Goal: Task Accomplishment & Management: Use online tool/utility

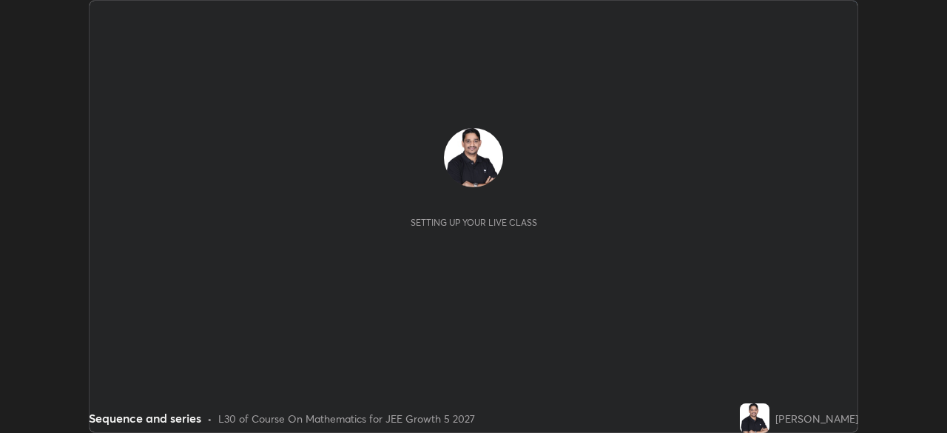
scroll to position [433, 947]
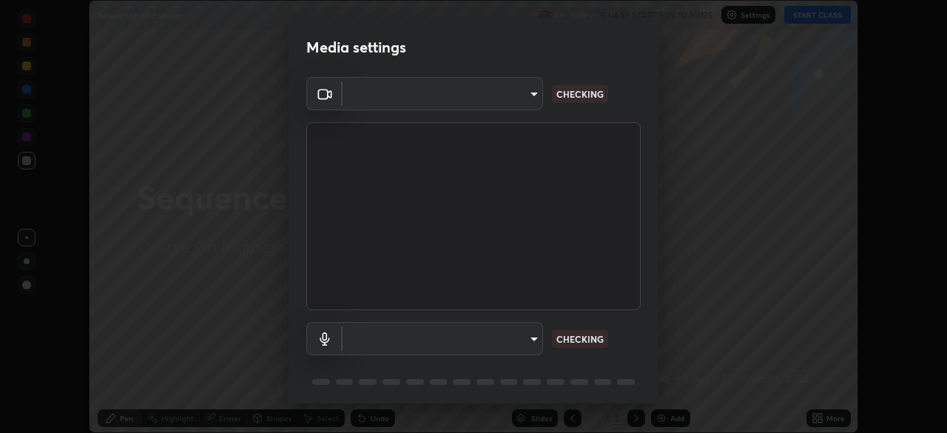
type input "de7868c8b23fbbc09edf0dec9ffcd824a9d7cee0d0a7173e911cf0418e0b7893"
type input "f31b18ece3c8a01c57cf819f226cc3e3dd0049cabe0d2980c6bcdc14fa4b62e8"
click at [659, 378] on div "Media settings Cam Link 4K (0fd9:0066) de7868c8b23fbbc09edf0dec9ffcd824a9d7cee0…" at bounding box center [473, 216] width 947 height 433
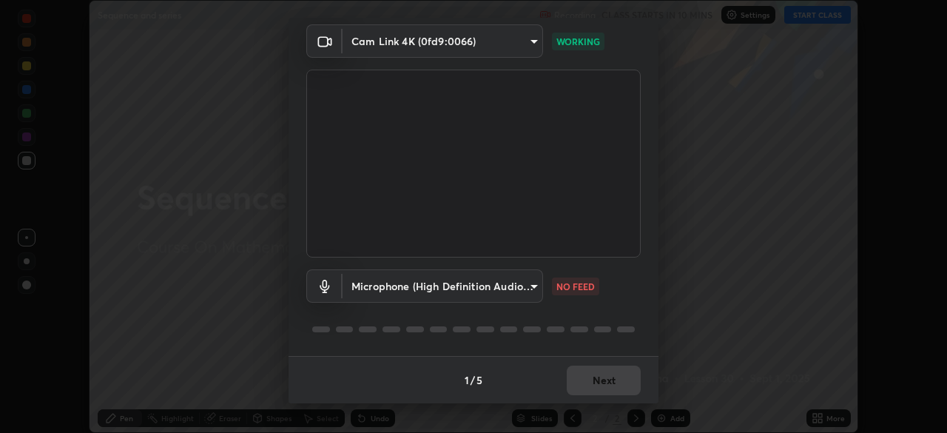
click at [533, 286] on body "Erase all Sequence and series Recording CLASS STARTS IN 10 MINS Settings START …" at bounding box center [473, 216] width 947 height 433
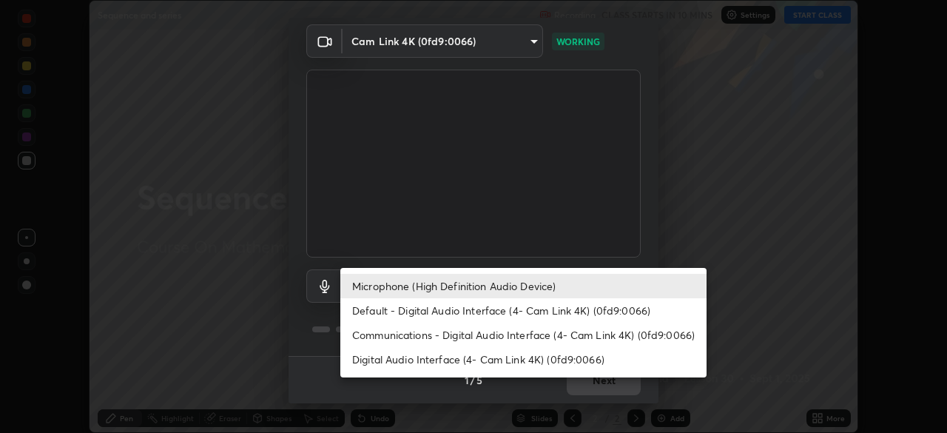
click at [405, 280] on li "Microphone (High Definition Audio Device)" at bounding box center [523, 286] width 366 height 24
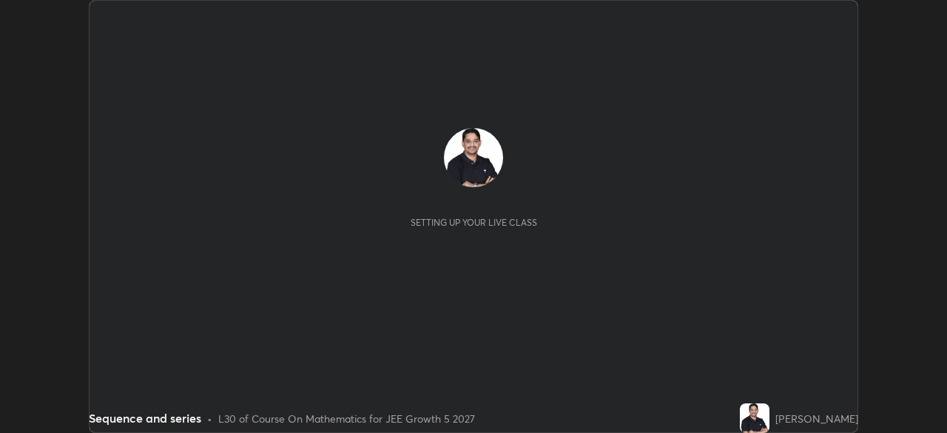
scroll to position [433, 946]
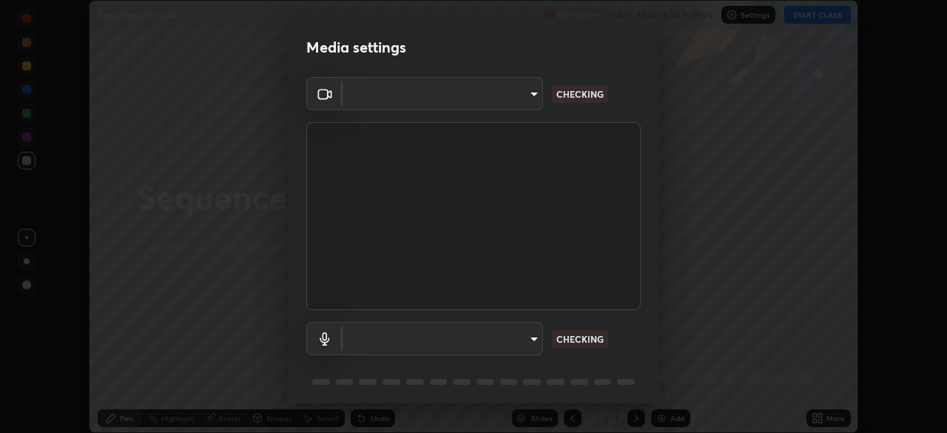
type input "de7868c8b23fbbc09edf0dec9ffcd824a9d7cee0d0a7173e911cf0418e0b7893"
type input "f31b18ece3c8a01c57cf819f226cc3e3dd0049cabe0d2980c6bcdc14fa4b62e8"
click at [534, 93] on body "Erase all Sequence and series Recording CLASS STARTS IN 9 MINS Settings START C…" at bounding box center [473, 216] width 947 height 433
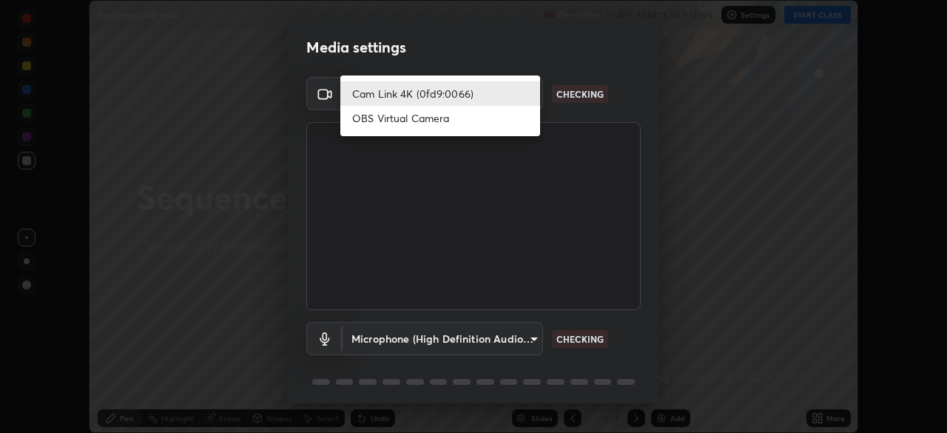
click at [471, 120] on li "OBS Virtual Camera" at bounding box center [440, 118] width 200 height 24
type input "25c430e1b8f5785ce55baed8237a8f397e2aa23fab10fbc57e029054161603bf"
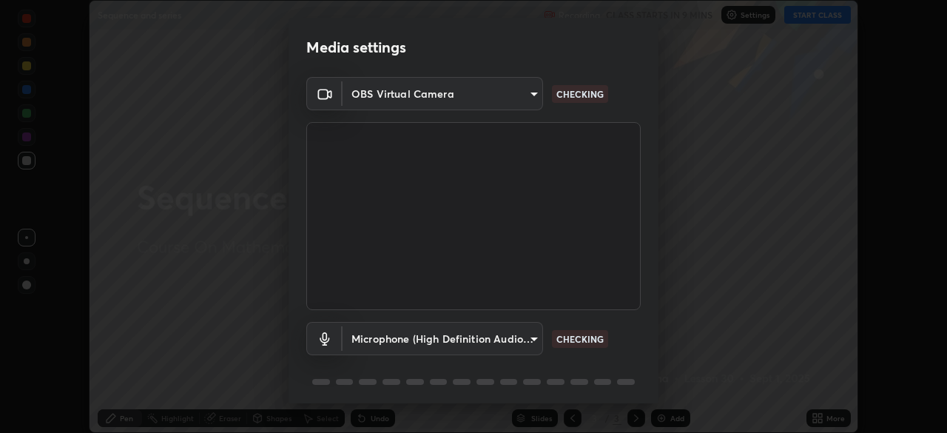
scroll to position [53, 0]
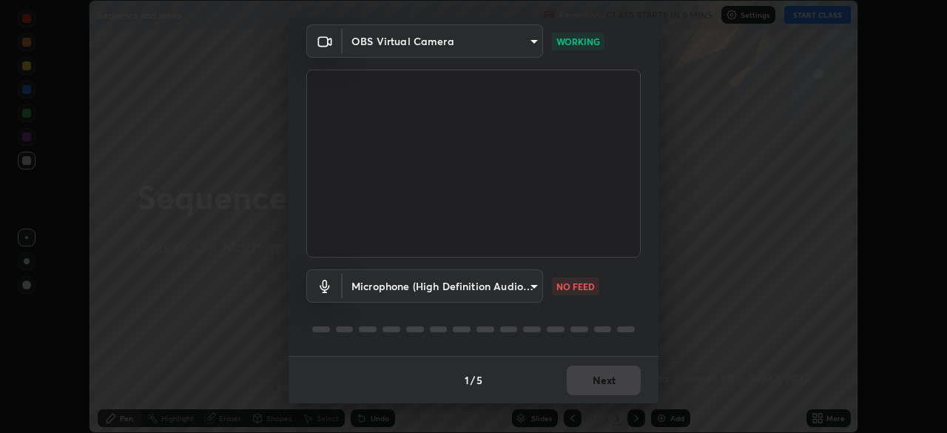
click at [531, 285] on body "Erase all Sequence and series Recording CLASS STARTS IN 9 MINS Settings START C…" at bounding box center [473, 216] width 947 height 433
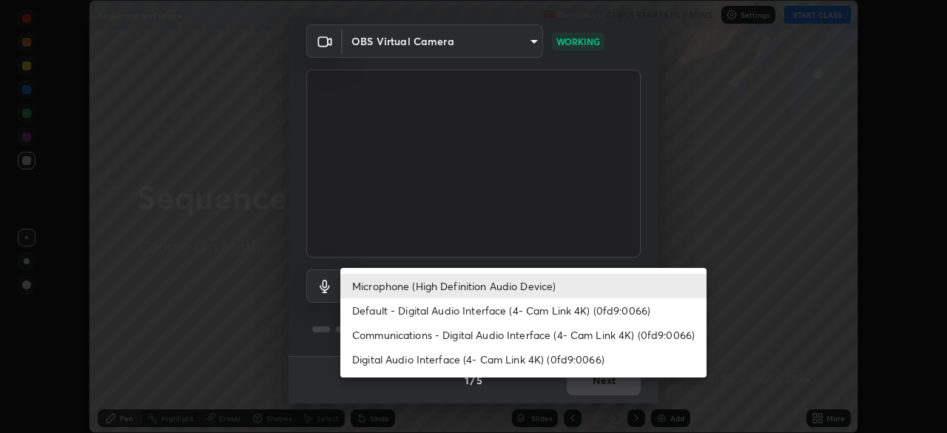
click at [545, 308] on li "Default - Digital Audio Interface (4- Cam Link 4K) (0fd9:0066)" at bounding box center [523, 310] width 366 height 24
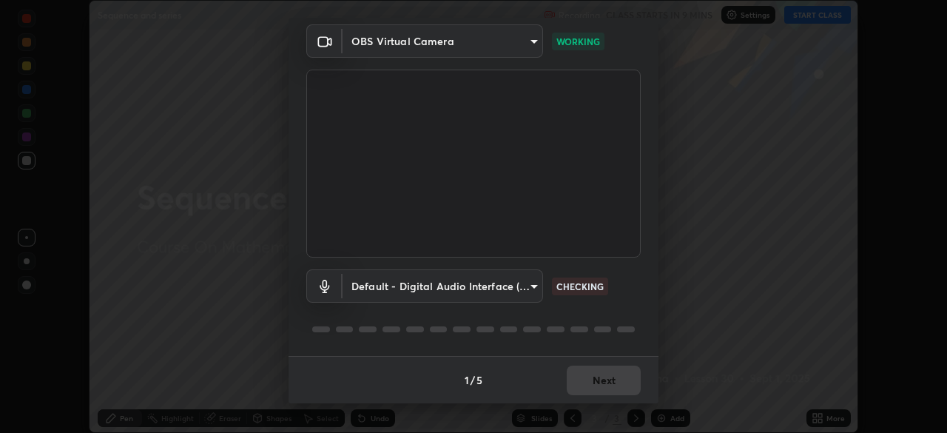
click at [534, 283] on body "Erase all Sequence and series Recording CLASS STARTS IN 9 MINS Settings START C…" at bounding box center [473, 216] width 947 height 433
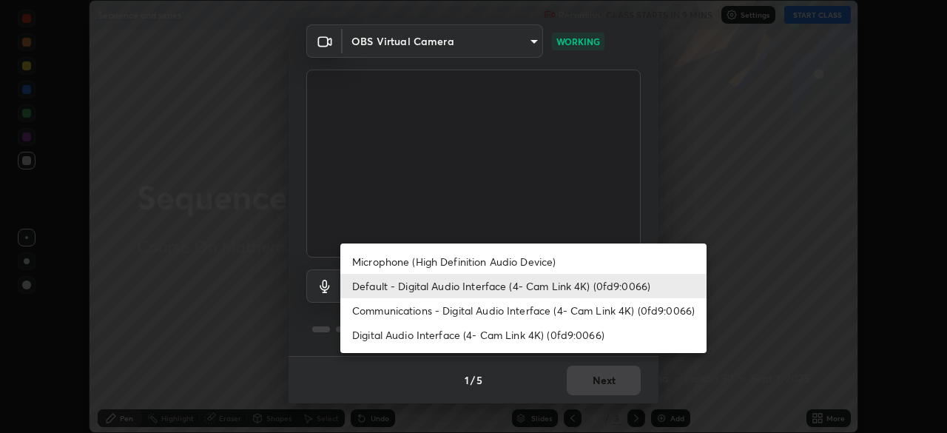
click at [531, 263] on li "Microphone (High Definition Audio Device)" at bounding box center [523, 261] width 366 height 24
type input "f31b18ece3c8a01c57cf819f226cc3e3dd0049cabe0d2980c6bcdc14fa4b62e8"
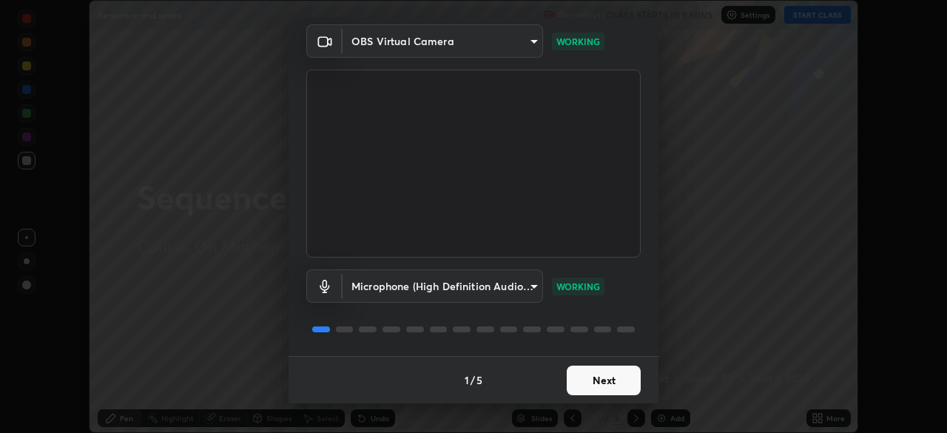
click at [602, 381] on button "Next" at bounding box center [604, 381] width 74 height 30
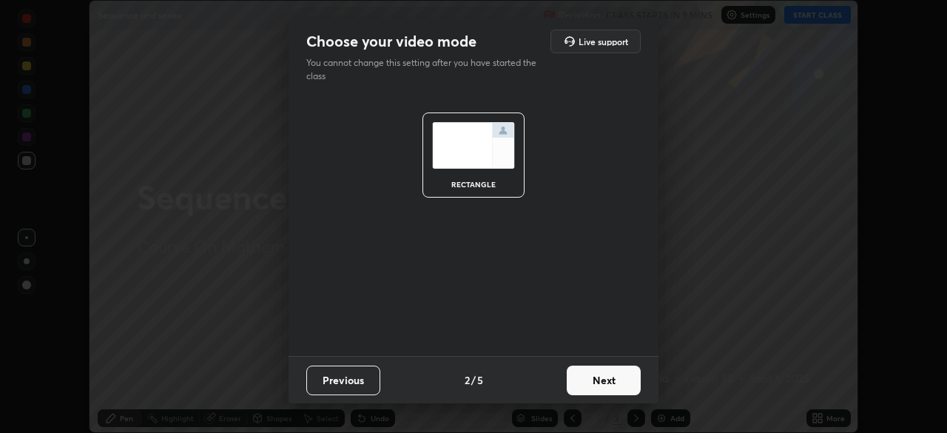
scroll to position [0, 0]
click at [605, 379] on button "Next" at bounding box center [604, 381] width 74 height 30
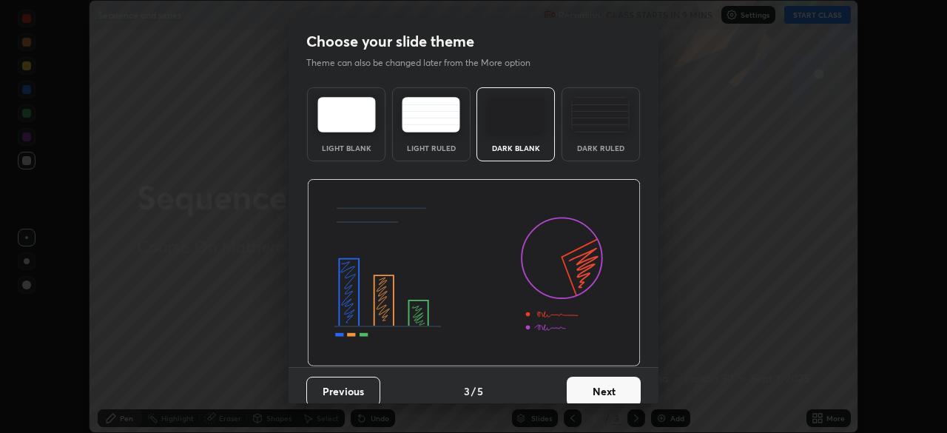
click at [599, 385] on button "Next" at bounding box center [604, 392] width 74 height 30
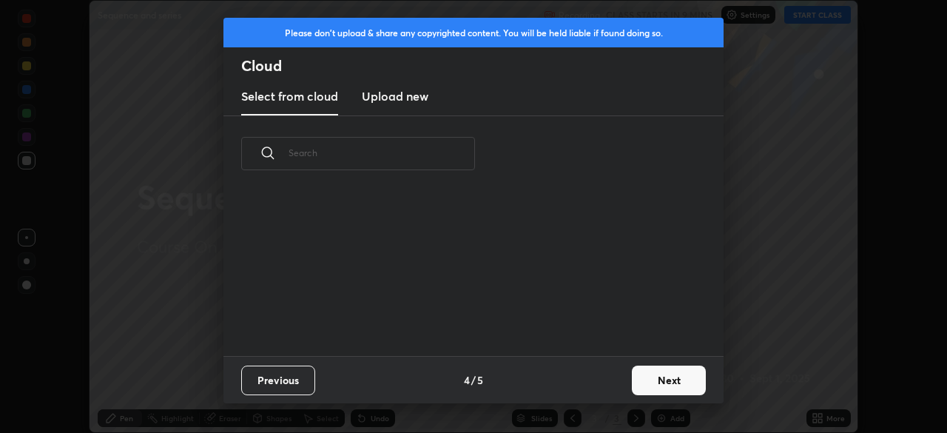
scroll to position [164, 475]
click at [673, 381] on button "Next" at bounding box center [669, 381] width 74 height 30
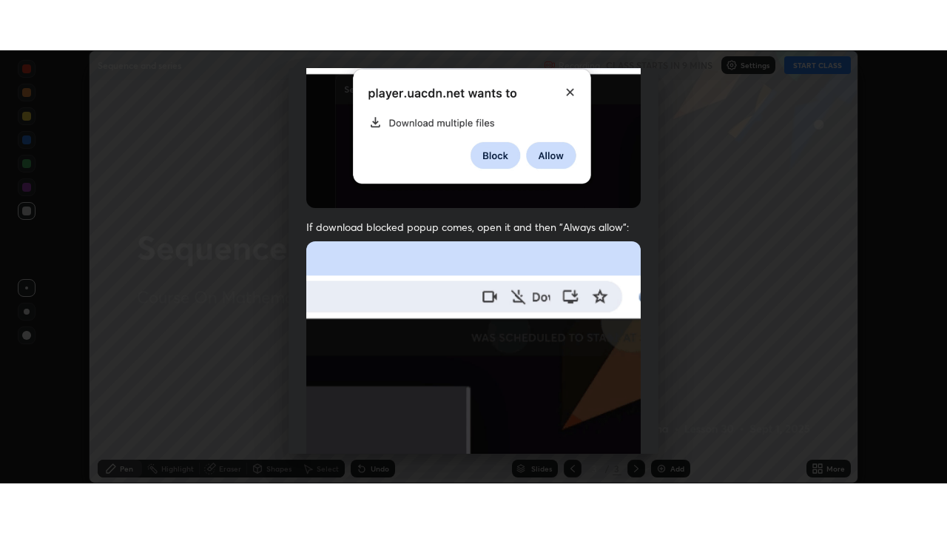
scroll to position [354, 0]
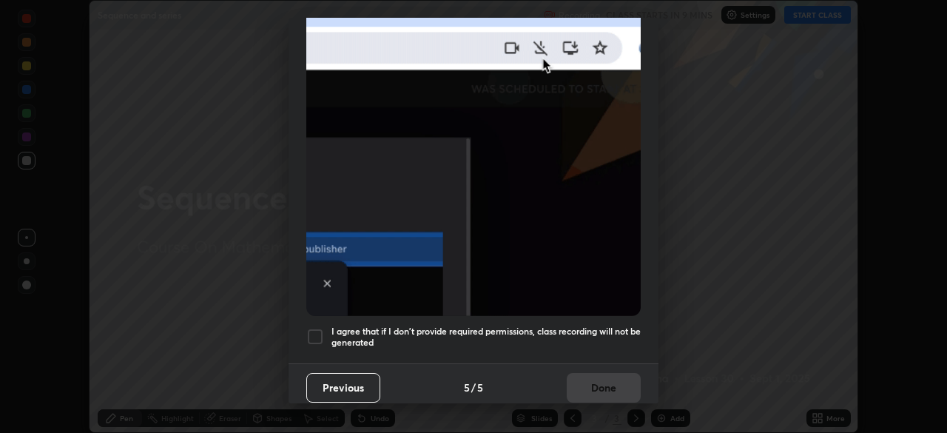
click at [320, 334] on div at bounding box center [315, 337] width 18 height 18
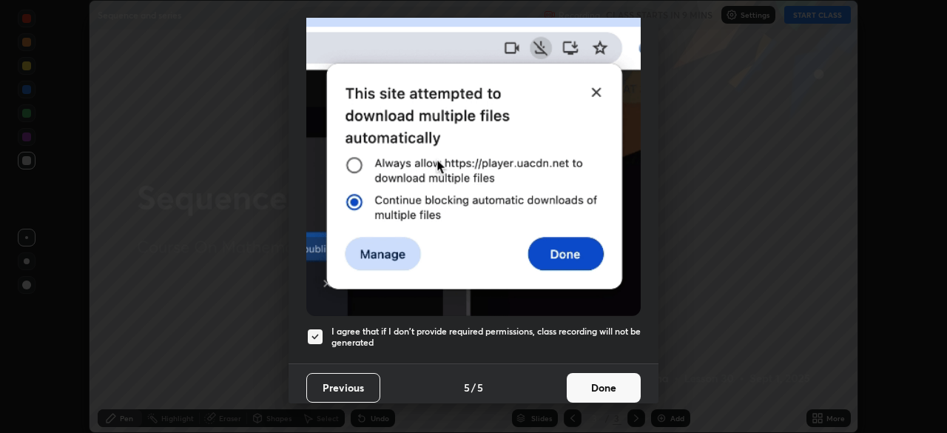
click at [574, 379] on button "Done" at bounding box center [604, 388] width 74 height 30
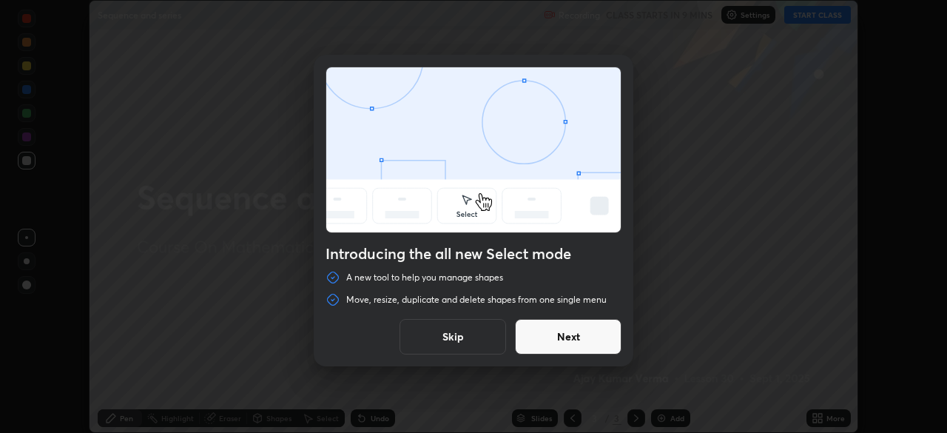
click at [582, 340] on button "Next" at bounding box center [568, 337] width 107 height 36
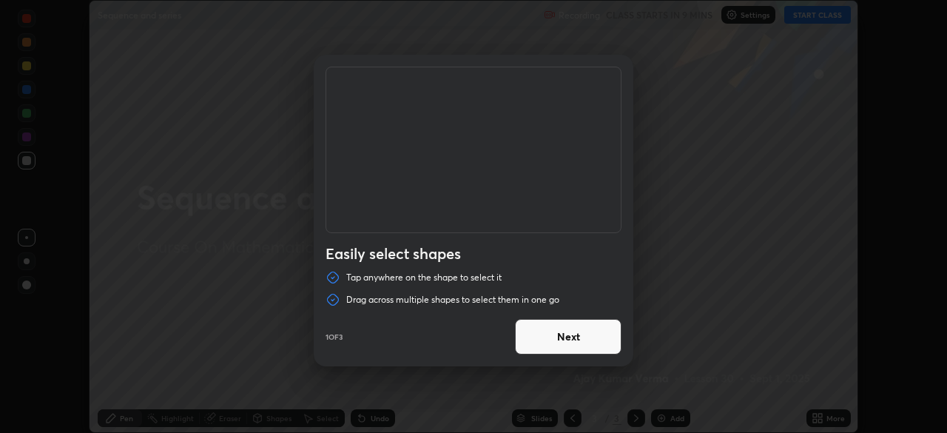
click at [582, 334] on button "Next" at bounding box center [568, 337] width 107 height 36
click at [581, 337] on button "Next" at bounding box center [568, 337] width 107 height 36
click at [581, 337] on button "Done" at bounding box center [568, 337] width 107 height 36
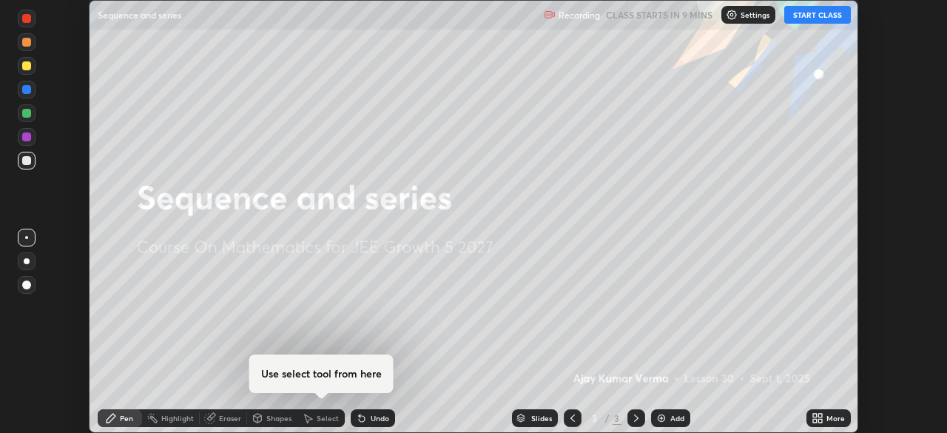
click at [804, 17] on button "START CLASS" at bounding box center [817, 15] width 67 height 18
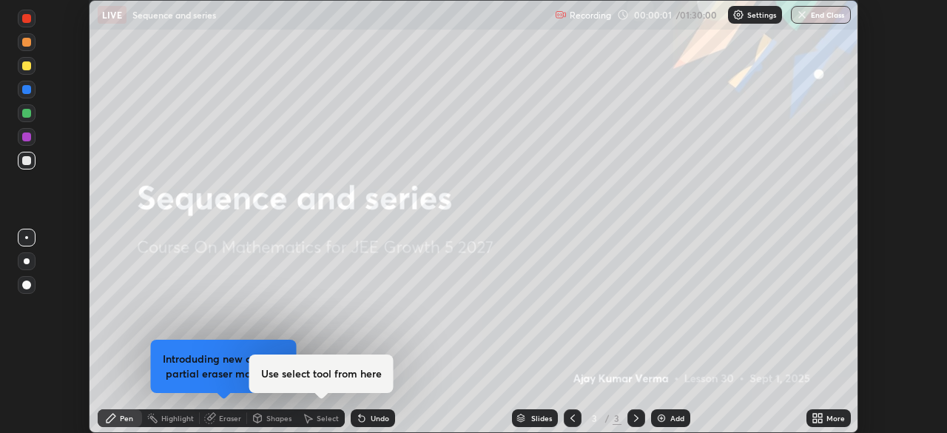
click at [815, 420] on icon at bounding box center [815, 421] width 4 height 4
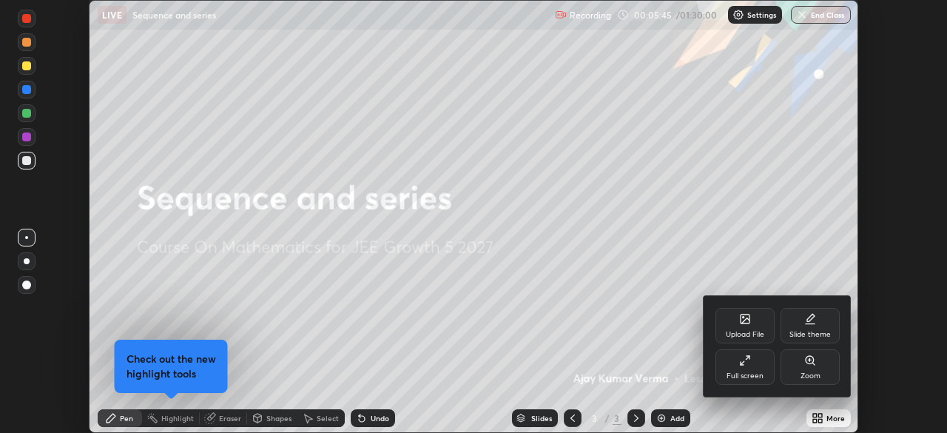
click at [747, 361] on icon at bounding box center [745, 360] width 12 height 12
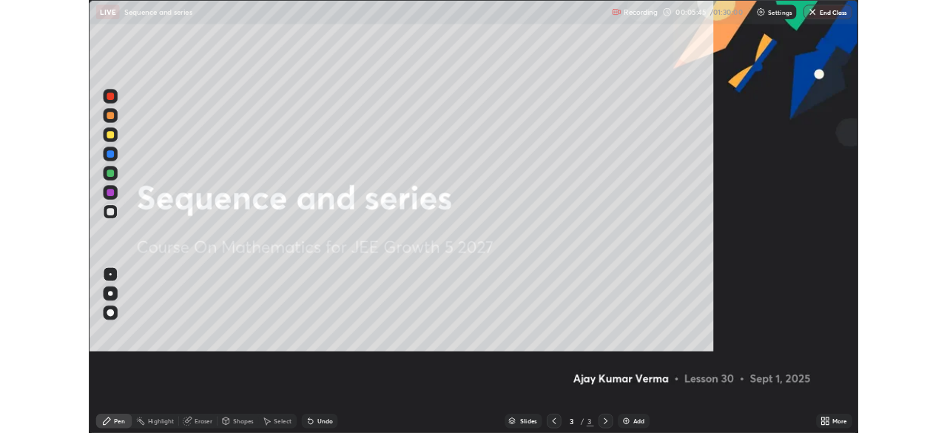
scroll to position [533, 947]
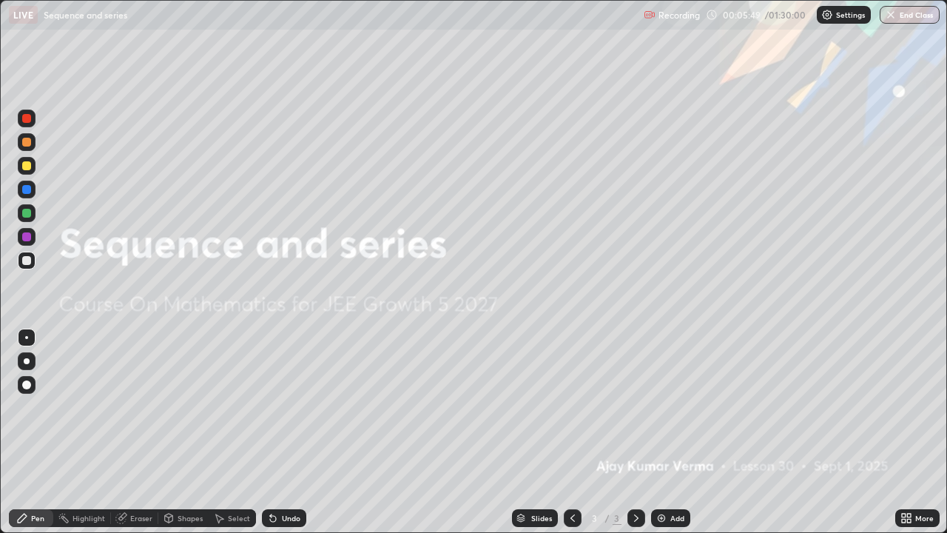
click at [907, 432] on icon at bounding box center [909, 516] width 4 height 4
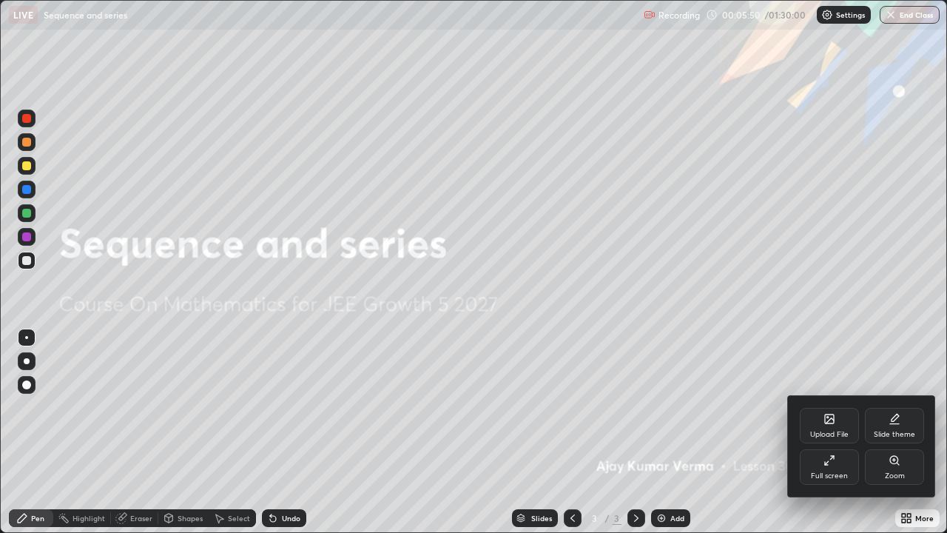
click at [833, 432] on icon at bounding box center [832, 457] width 3 height 3
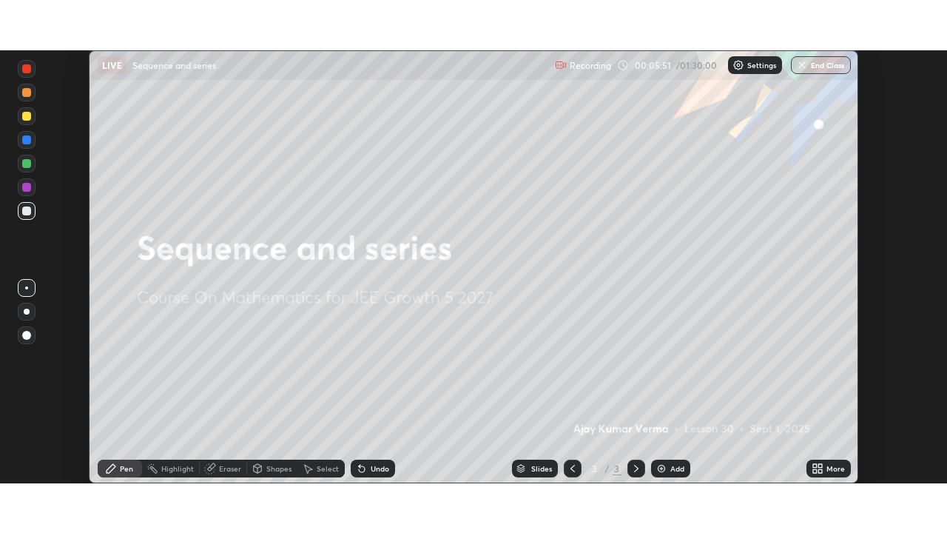
scroll to position [73570, 73056]
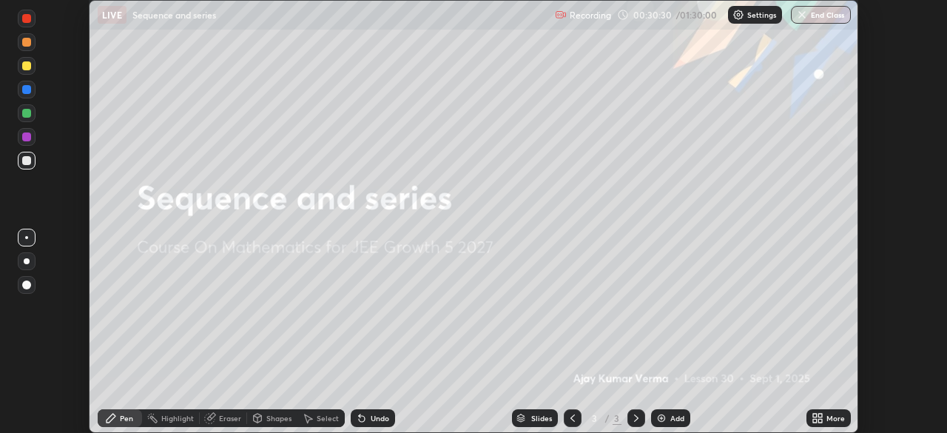
click at [48, 89] on div "Setting up your live class" at bounding box center [473, 216] width 947 height 433
click at [820, 415] on icon at bounding box center [820, 416] width 4 height 4
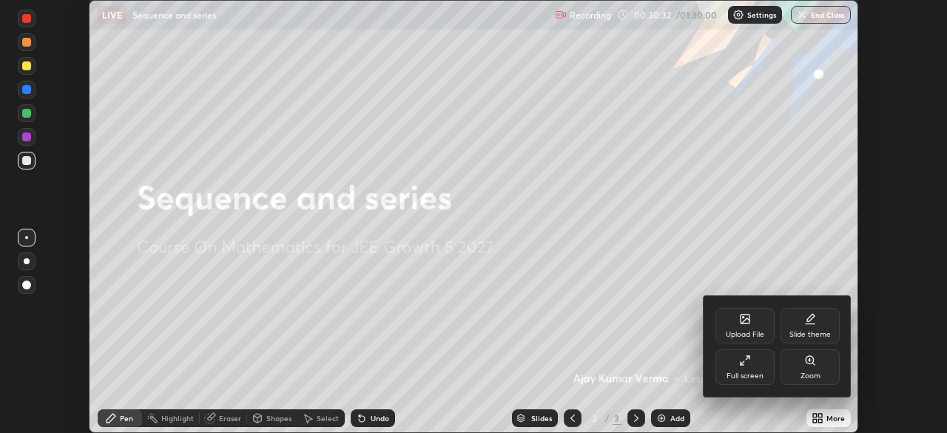
click at [747, 357] on icon at bounding box center [748, 358] width 4 height 4
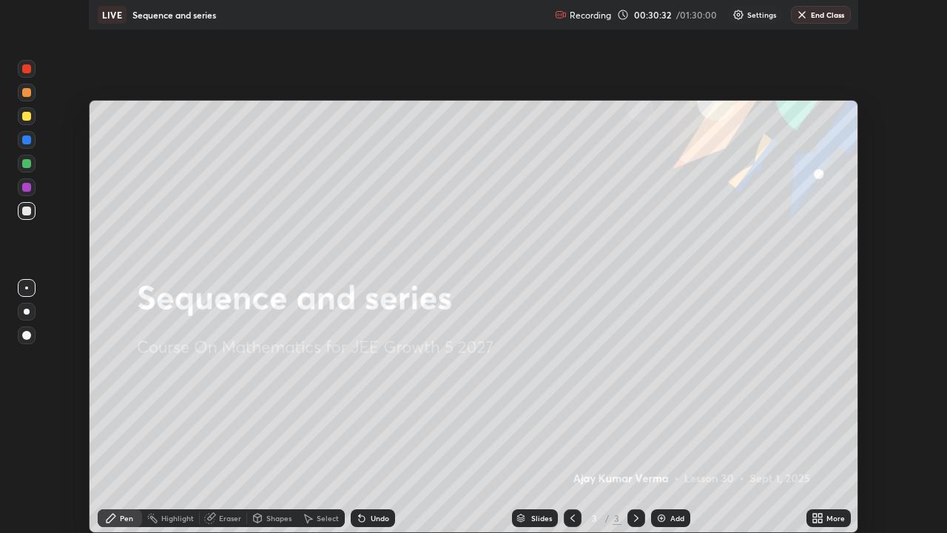
scroll to position [533, 947]
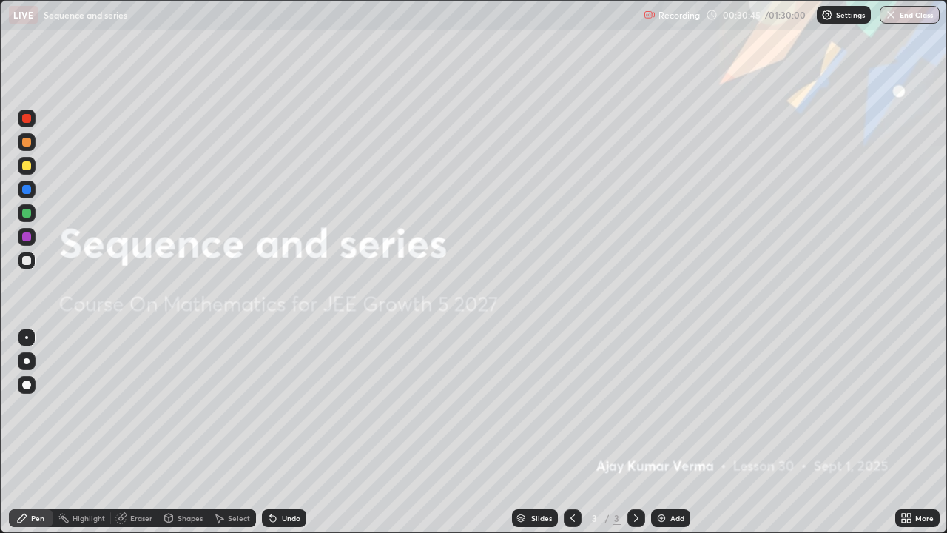
click at [631, 432] on icon at bounding box center [637, 518] width 12 height 12
click at [572, 432] on icon at bounding box center [573, 518] width 12 height 12
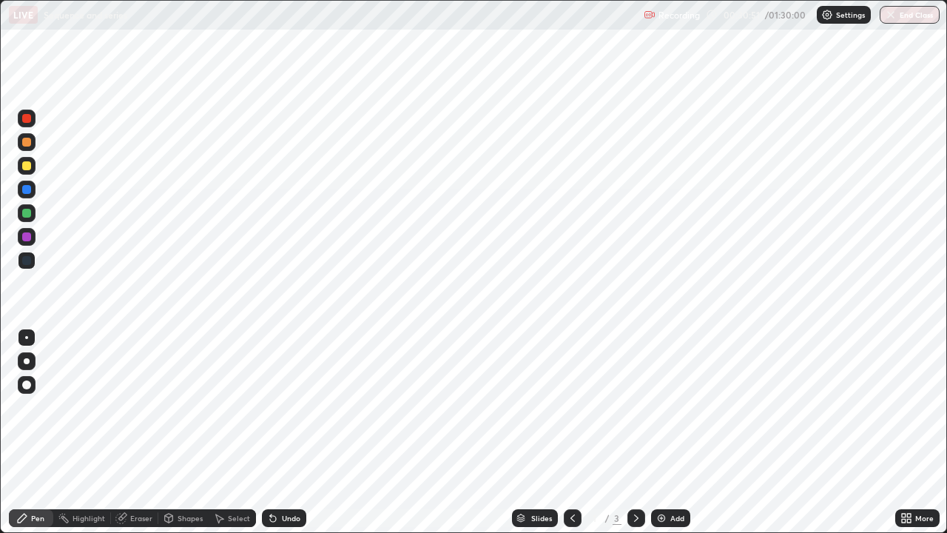
click at [649, 432] on div "Slides 1 / 3 Add" at bounding box center [600, 518] width 589 height 30
click at [636, 432] on icon at bounding box center [637, 518] width 12 height 12
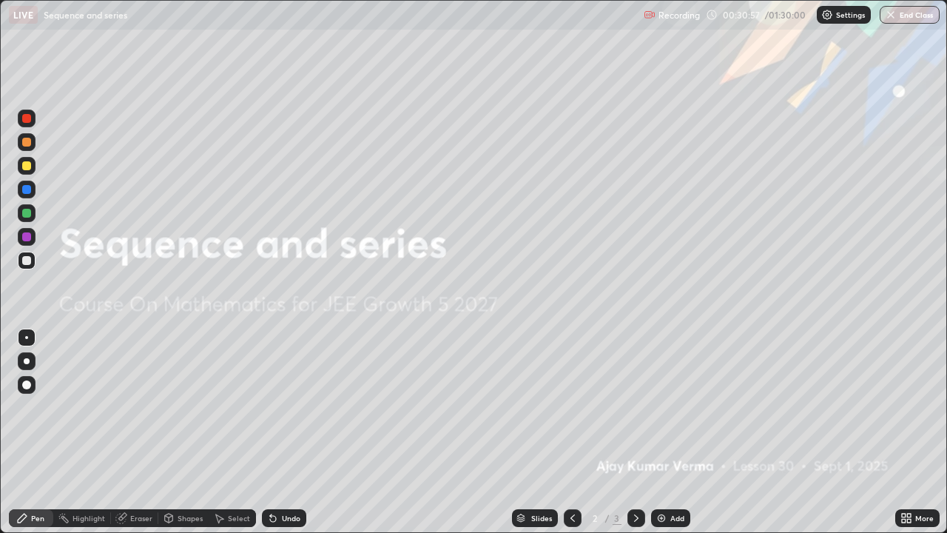
click at [635, 432] on icon at bounding box center [637, 518] width 12 height 12
click at [659, 432] on div "Add" at bounding box center [670, 518] width 39 height 18
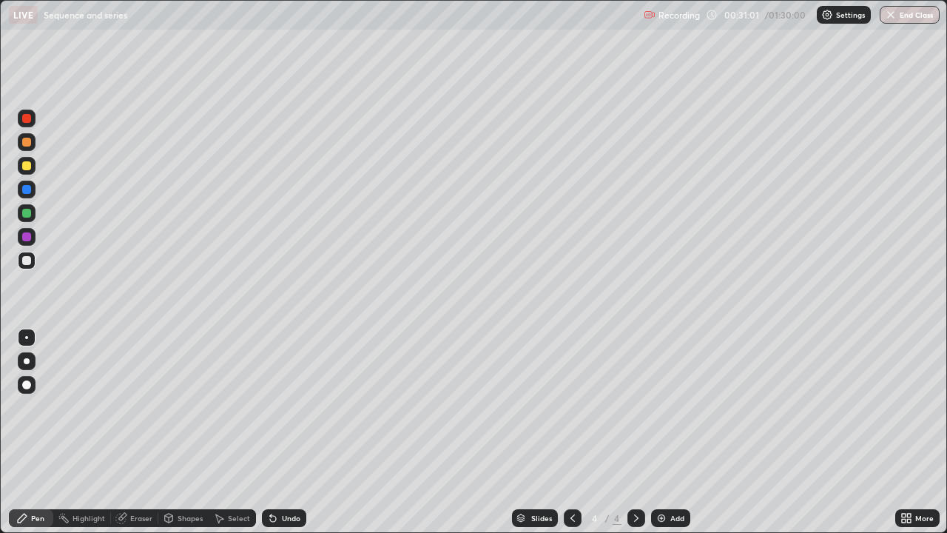
click at [571, 432] on icon at bounding box center [573, 518] width 12 height 12
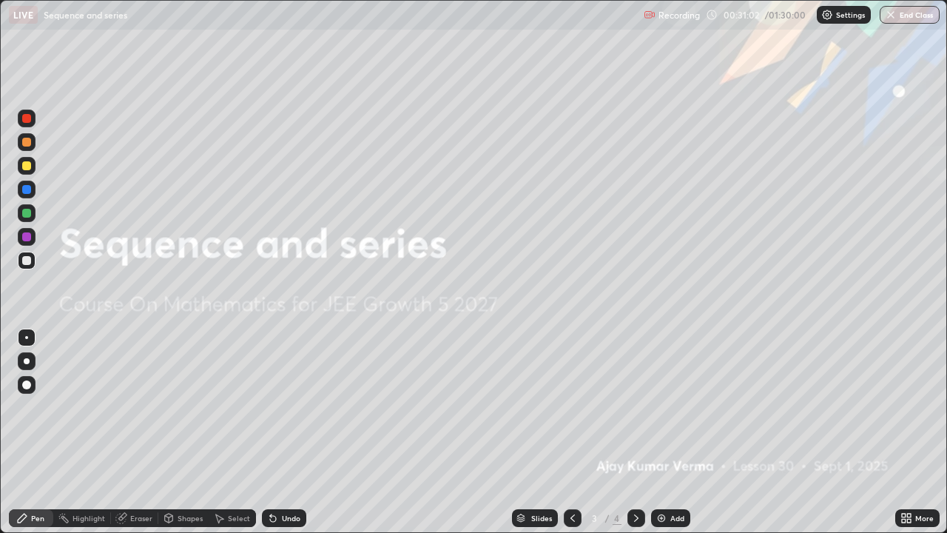
click at [631, 432] on icon at bounding box center [637, 518] width 12 height 12
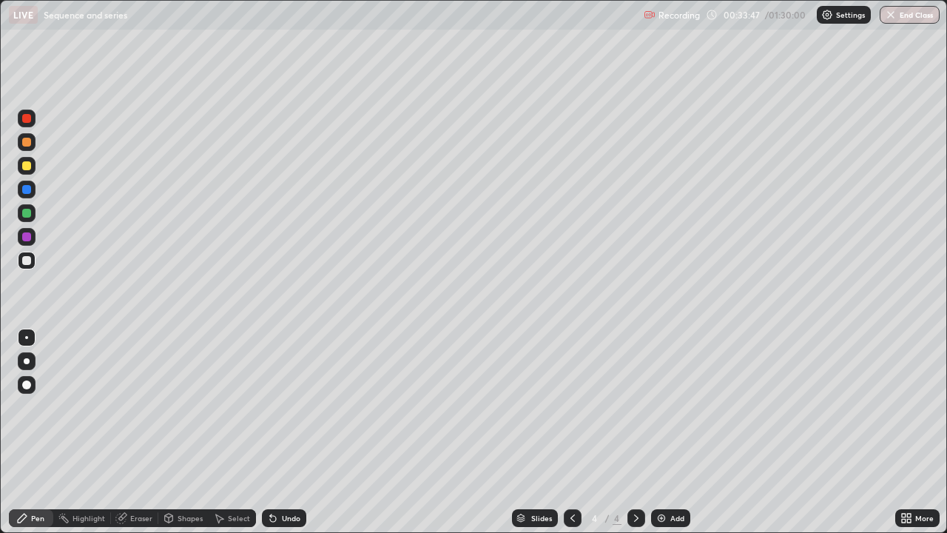
click at [26, 238] on div at bounding box center [26, 236] width 9 height 9
click at [139, 432] on div "Eraser" at bounding box center [141, 517] width 22 height 7
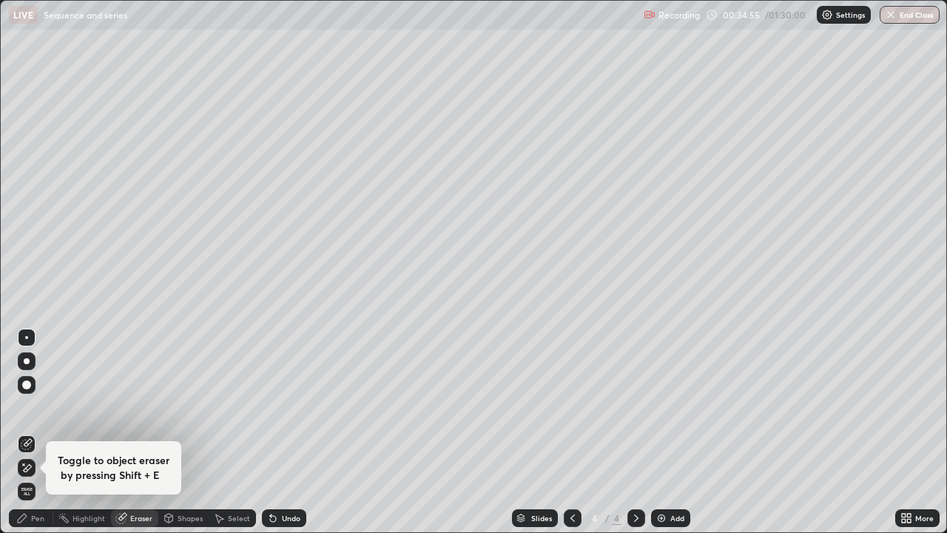
click at [43, 432] on div "Pen" at bounding box center [37, 517] width 13 height 7
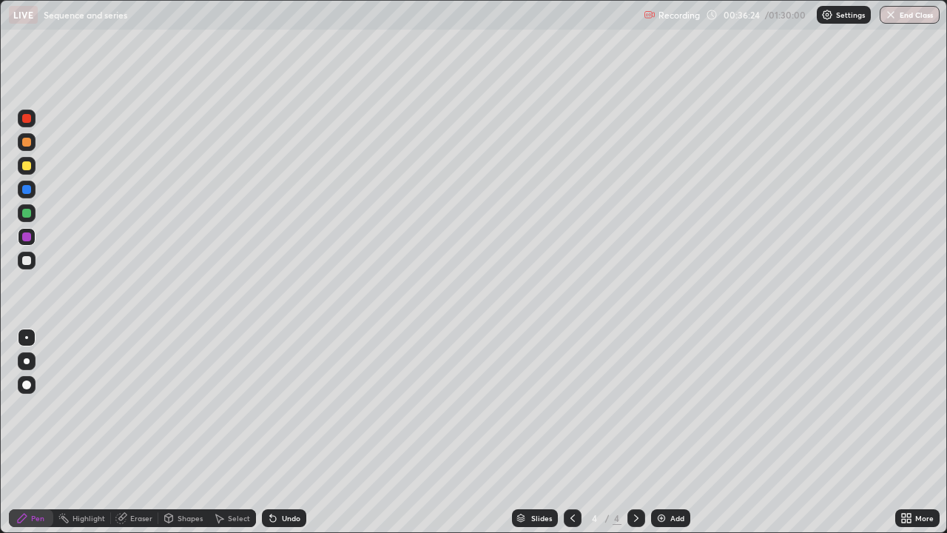
click at [658, 432] on img at bounding box center [662, 518] width 12 height 12
click at [29, 141] on div at bounding box center [26, 142] width 9 height 9
click at [32, 260] on div at bounding box center [27, 261] width 18 height 18
click at [657, 432] on img at bounding box center [662, 518] width 12 height 12
click at [25, 164] on div at bounding box center [26, 165] width 9 height 9
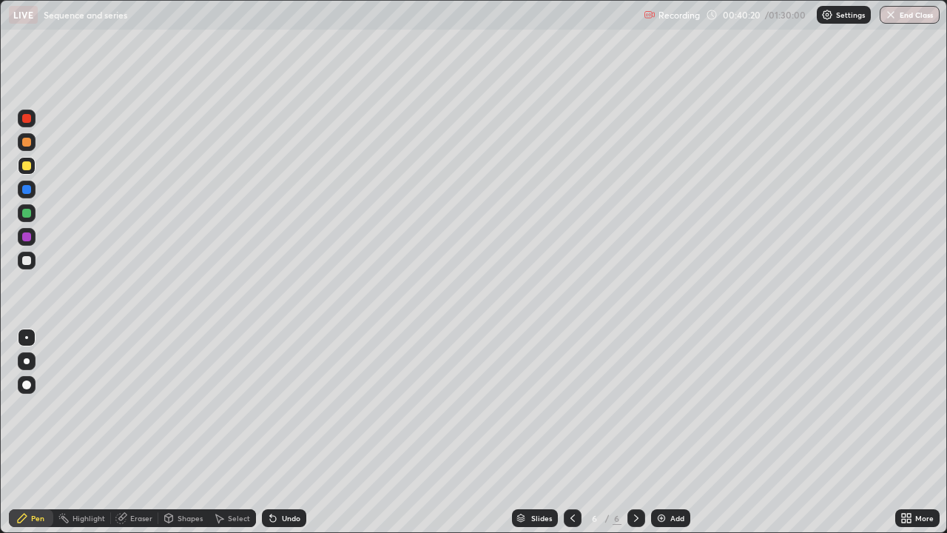
click at [25, 215] on div at bounding box center [26, 213] width 9 height 9
click at [27, 165] on div at bounding box center [26, 165] width 9 height 9
click at [661, 432] on img at bounding box center [662, 518] width 12 height 12
click at [28, 135] on div at bounding box center [27, 142] width 18 height 18
click at [29, 187] on div at bounding box center [26, 189] width 9 height 9
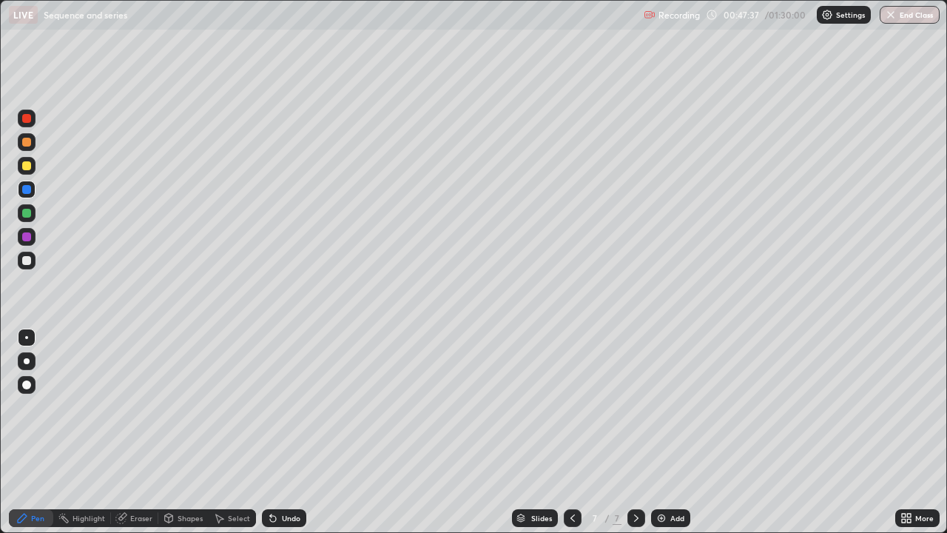
click at [659, 432] on img at bounding box center [662, 518] width 12 height 12
click at [144, 432] on div "Eraser" at bounding box center [134, 518] width 47 height 30
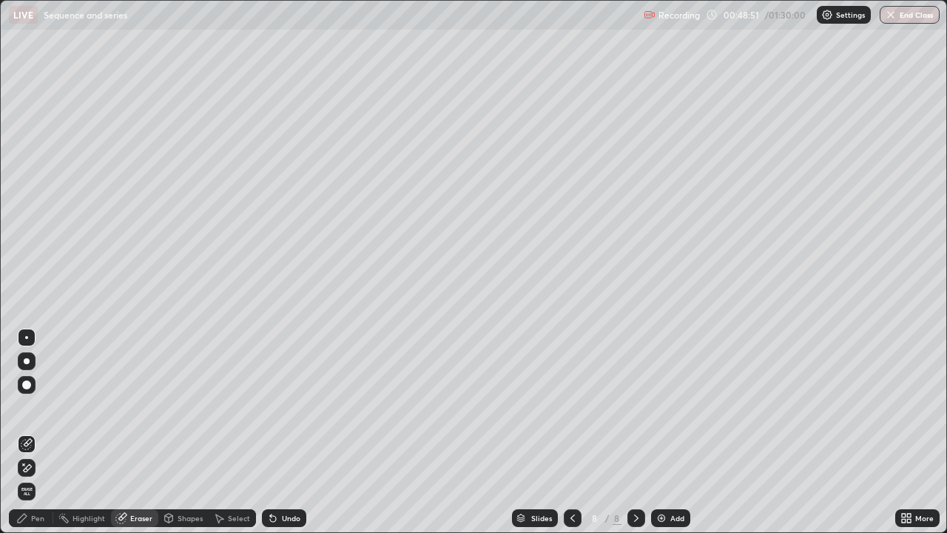
click at [32, 432] on div "Pen" at bounding box center [37, 517] width 13 height 7
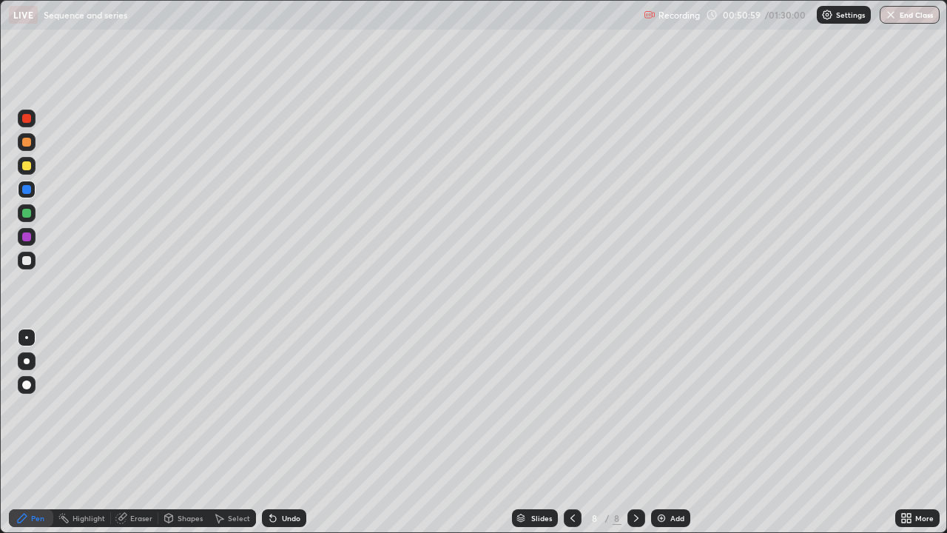
click at [662, 432] on div "Add" at bounding box center [670, 518] width 39 height 18
click at [26, 255] on div at bounding box center [27, 261] width 18 height 18
click at [638, 432] on icon at bounding box center [637, 518] width 12 height 12
click at [656, 432] on img at bounding box center [662, 518] width 12 height 12
click at [136, 432] on div "Eraser" at bounding box center [141, 517] width 22 height 7
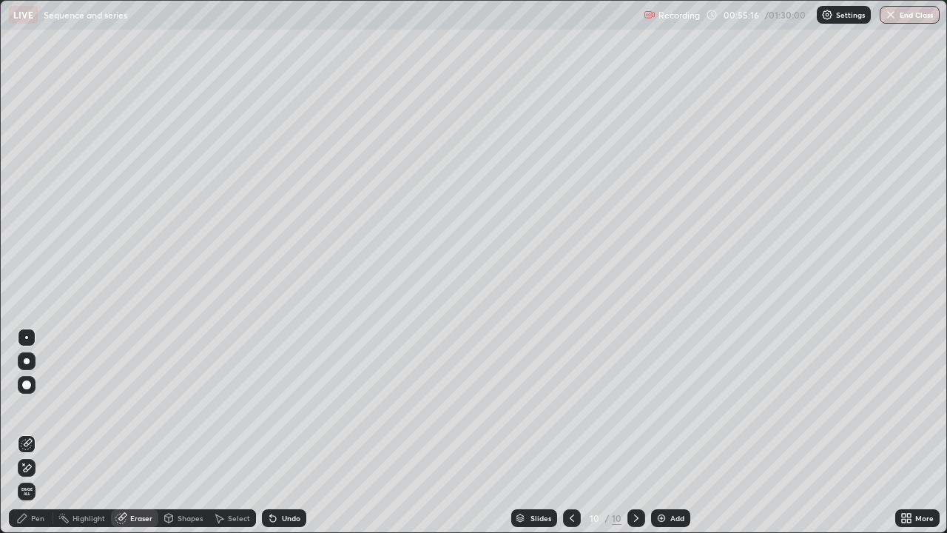
click at [36, 432] on div "Pen" at bounding box center [37, 517] width 13 height 7
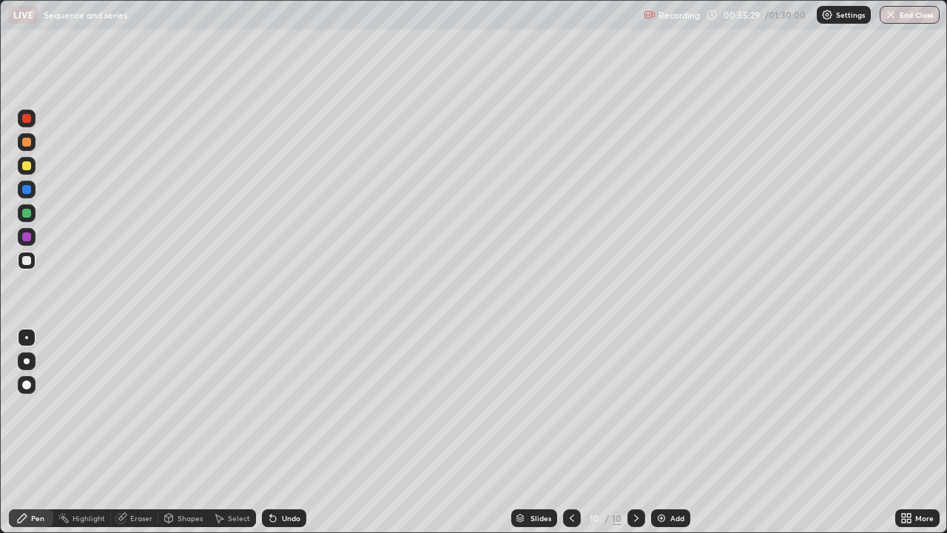
click at [33, 237] on div at bounding box center [27, 237] width 18 height 18
click at [27, 213] on div at bounding box center [26, 213] width 9 height 9
click at [28, 138] on div at bounding box center [26, 142] width 9 height 9
click at [29, 238] on div at bounding box center [26, 236] width 9 height 9
click at [635, 432] on div at bounding box center [637, 518] width 18 height 30
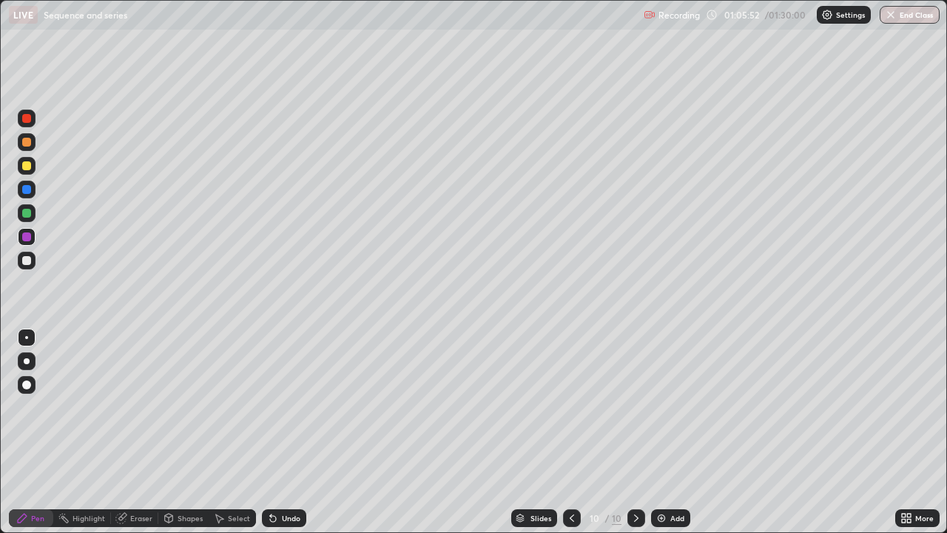
click at [661, 432] on img at bounding box center [662, 518] width 12 height 12
click at [27, 259] on div at bounding box center [26, 260] width 9 height 9
click at [662, 432] on img at bounding box center [662, 518] width 12 height 12
click at [33, 141] on div at bounding box center [27, 142] width 18 height 18
click at [35, 166] on div at bounding box center [27, 166] width 18 height 18
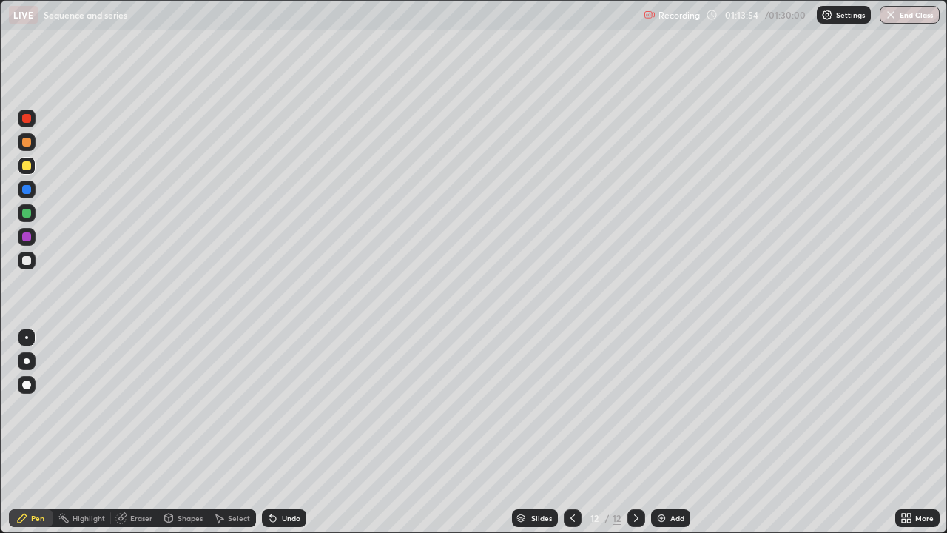
click at [28, 211] on div at bounding box center [26, 213] width 9 height 9
click at [34, 191] on div at bounding box center [27, 190] width 18 height 18
click at [32, 163] on div at bounding box center [27, 166] width 18 height 18
click at [657, 432] on img at bounding box center [662, 518] width 12 height 12
click at [27, 142] on div at bounding box center [26, 142] width 9 height 9
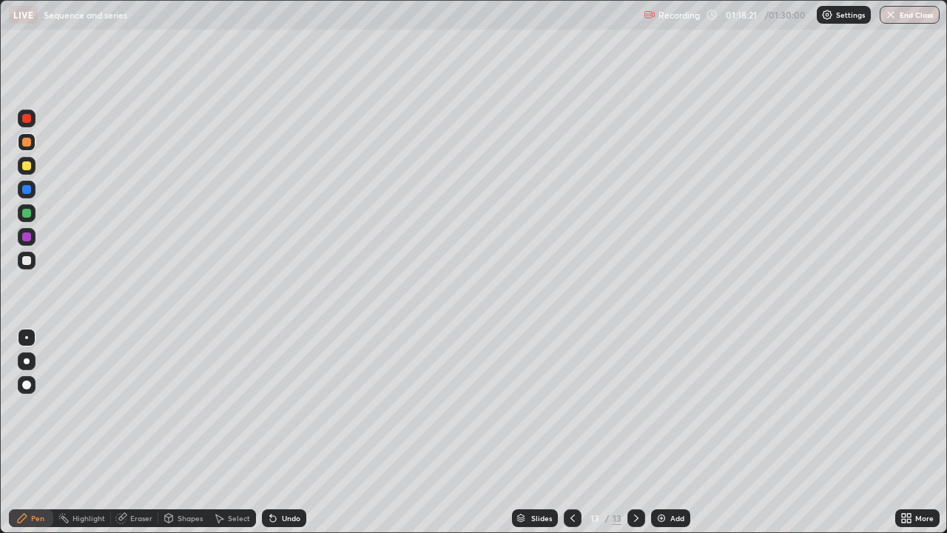
click at [28, 170] on div at bounding box center [27, 166] width 18 height 18
click at [30, 258] on div at bounding box center [26, 260] width 9 height 9
click at [667, 432] on div "Add" at bounding box center [670, 518] width 39 height 18
click at [29, 163] on div at bounding box center [26, 165] width 9 height 9
click at [571, 432] on icon at bounding box center [573, 517] width 4 height 7
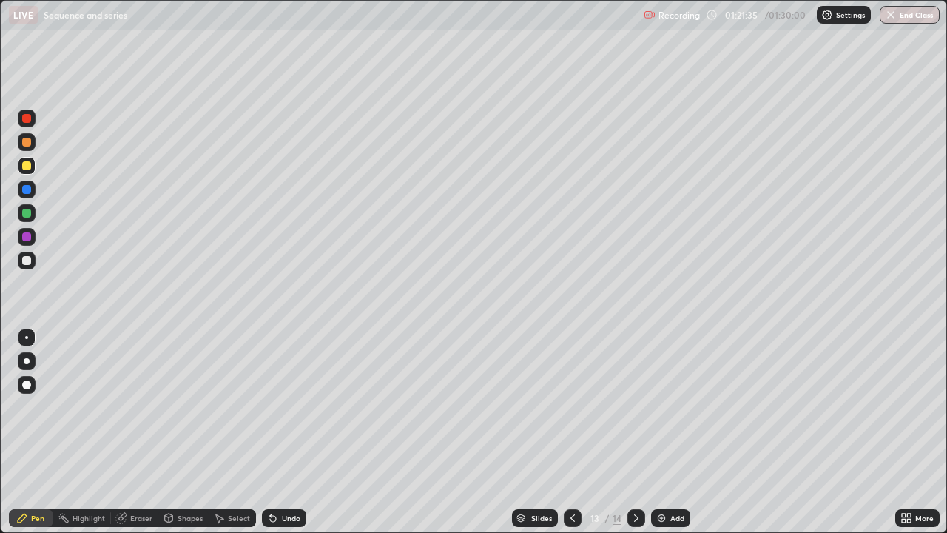
click at [636, 432] on icon at bounding box center [637, 518] width 12 height 12
click at [571, 432] on icon at bounding box center [573, 518] width 12 height 12
click at [633, 432] on icon at bounding box center [637, 518] width 12 height 12
click at [572, 432] on div at bounding box center [573, 518] width 18 height 18
click at [635, 432] on icon at bounding box center [637, 518] width 12 height 12
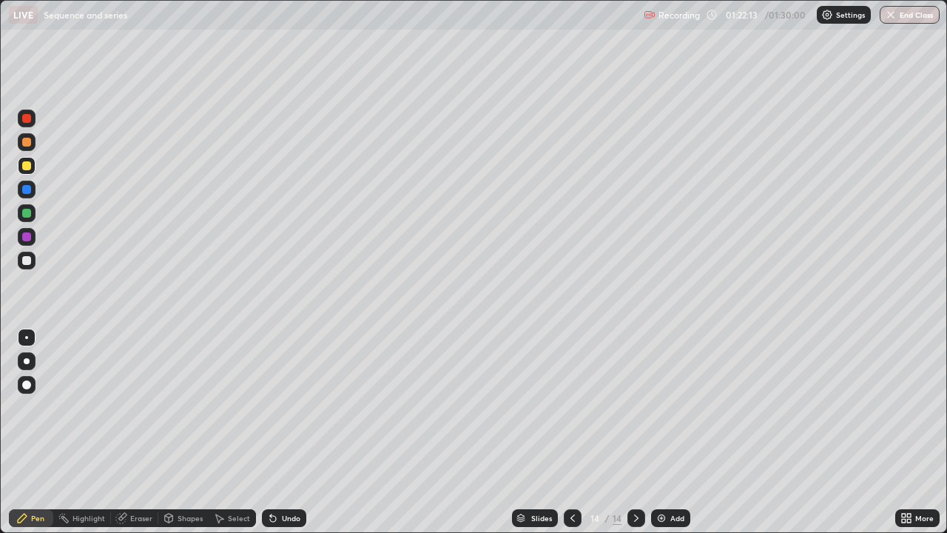
click at [575, 432] on div at bounding box center [573, 518] width 18 height 18
click at [642, 432] on div at bounding box center [637, 518] width 18 height 30
click at [24, 238] on div at bounding box center [26, 236] width 9 height 9
click at [635, 432] on div at bounding box center [637, 518] width 18 height 18
click at [659, 432] on img at bounding box center [662, 518] width 12 height 12
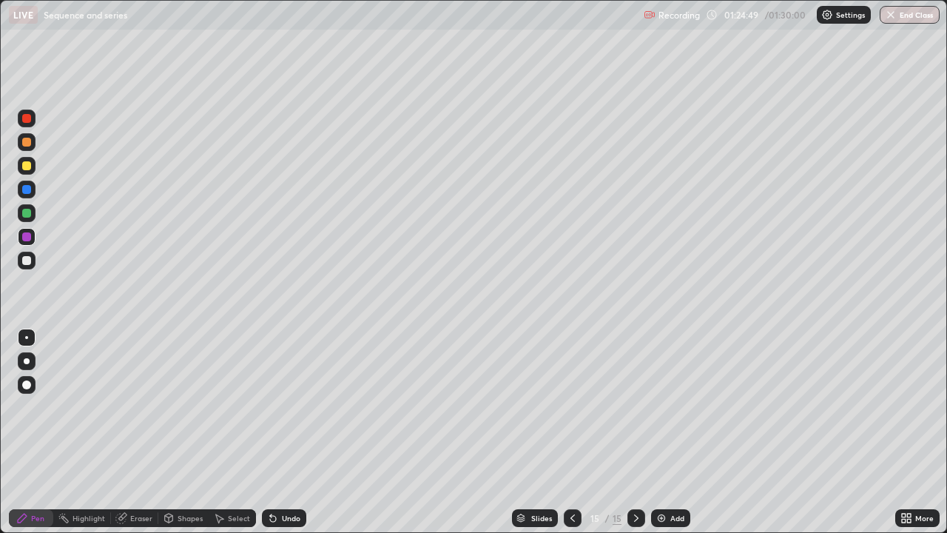
click at [25, 168] on div at bounding box center [26, 165] width 9 height 9
click at [30, 138] on div at bounding box center [27, 142] width 18 height 18
click at [33, 188] on div at bounding box center [27, 190] width 18 height 18
click at [571, 432] on icon at bounding box center [573, 517] width 4 height 7
click at [571, 432] on icon at bounding box center [573, 518] width 12 height 12
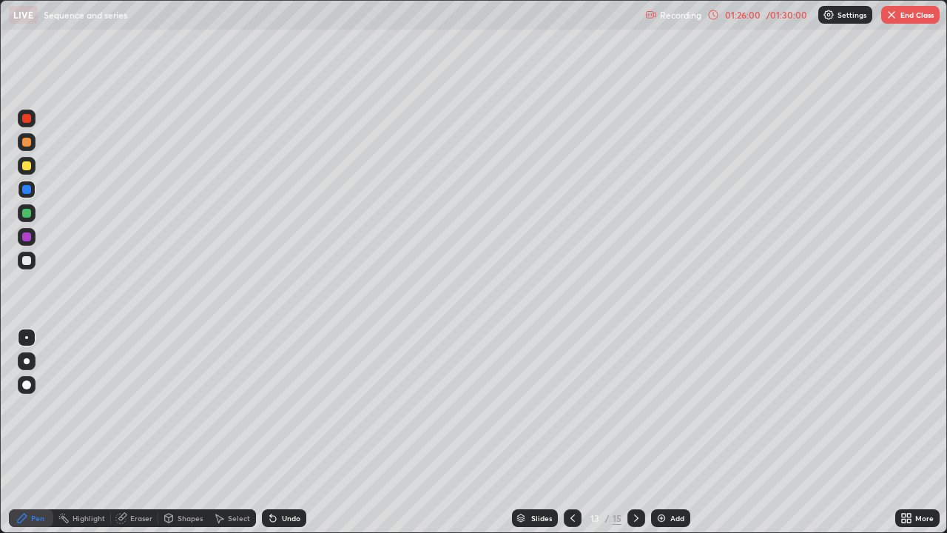
click at [633, 432] on icon at bounding box center [637, 518] width 12 height 12
click at [754, 19] on div "01:26:05" at bounding box center [742, 14] width 41 height 9
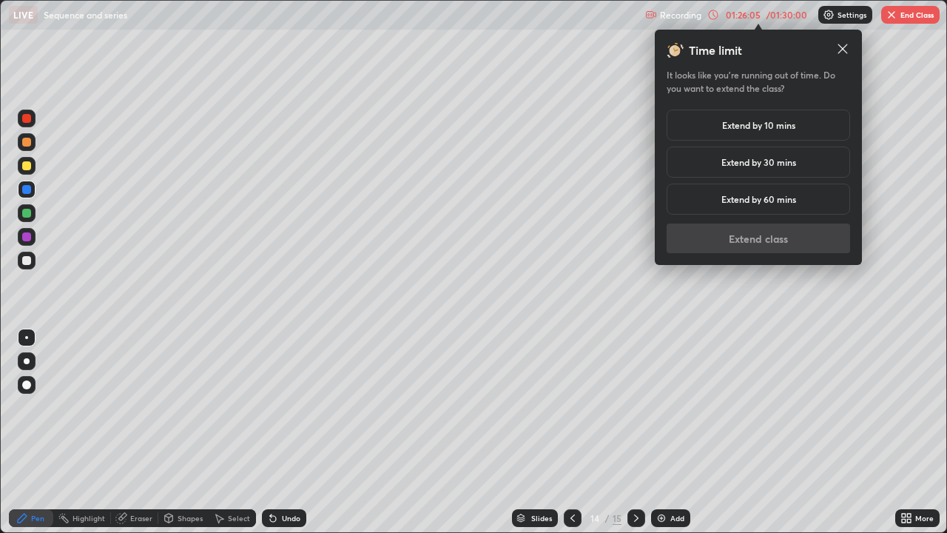
click at [788, 127] on h5 "Extend by 10 mins" at bounding box center [758, 124] width 73 height 13
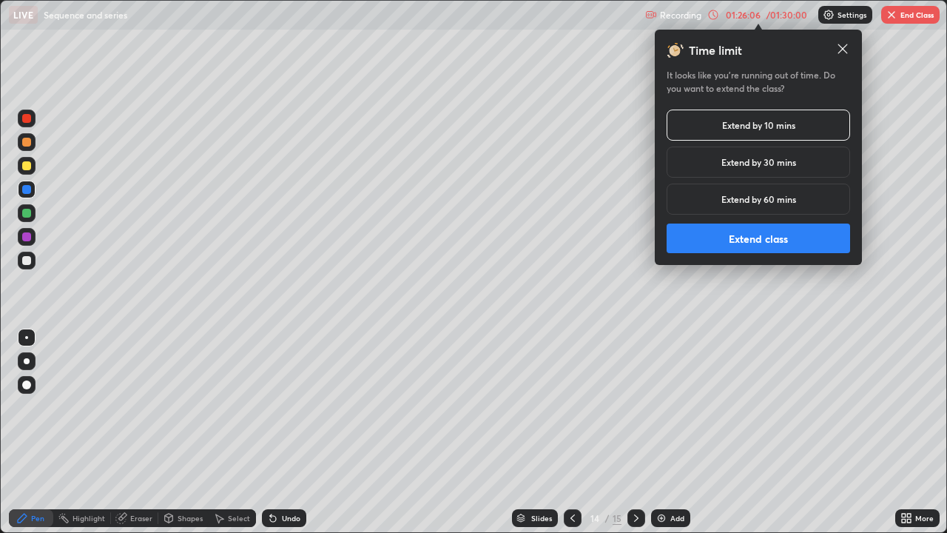
click at [784, 239] on button "Extend class" at bounding box center [759, 238] width 184 height 30
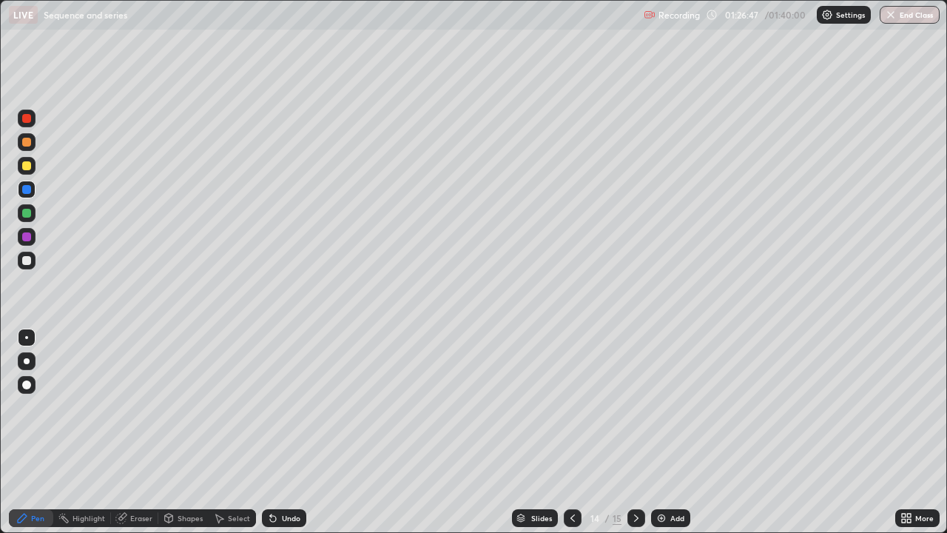
click at [567, 432] on icon at bounding box center [573, 518] width 12 height 12
click at [638, 432] on div at bounding box center [637, 518] width 18 height 18
click at [637, 432] on div at bounding box center [637, 518] width 18 height 18
click at [571, 432] on icon at bounding box center [573, 518] width 12 height 12
click at [633, 432] on icon at bounding box center [637, 518] width 12 height 12
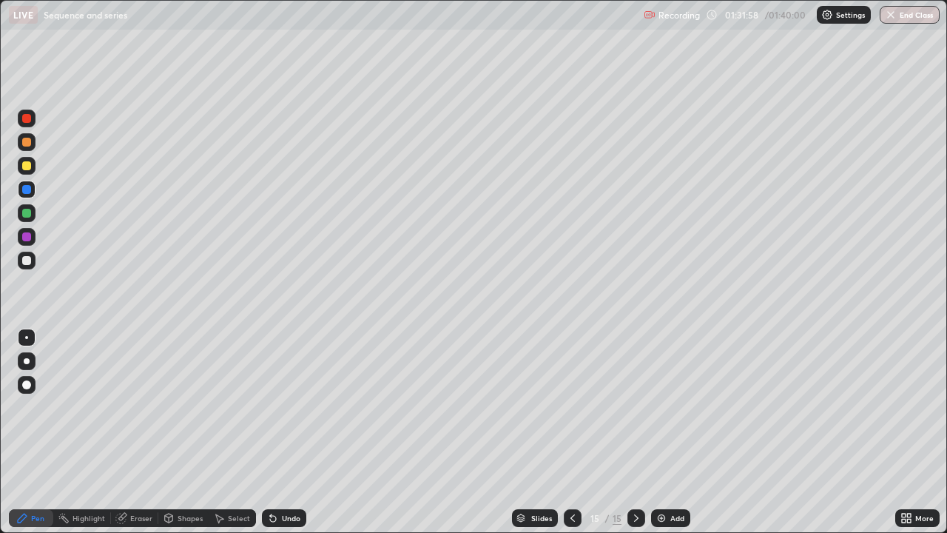
click at [656, 432] on img at bounding box center [662, 518] width 12 height 12
click at [29, 167] on div at bounding box center [26, 165] width 9 height 9
click at [26, 260] on div at bounding box center [26, 260] width 9 height 9
click at [27, 241] on div at bounding box center [26, 236] width 9 height 9
click at [915, 23] on button "End Class" at bounding box center [910, 15] width 58 height 18
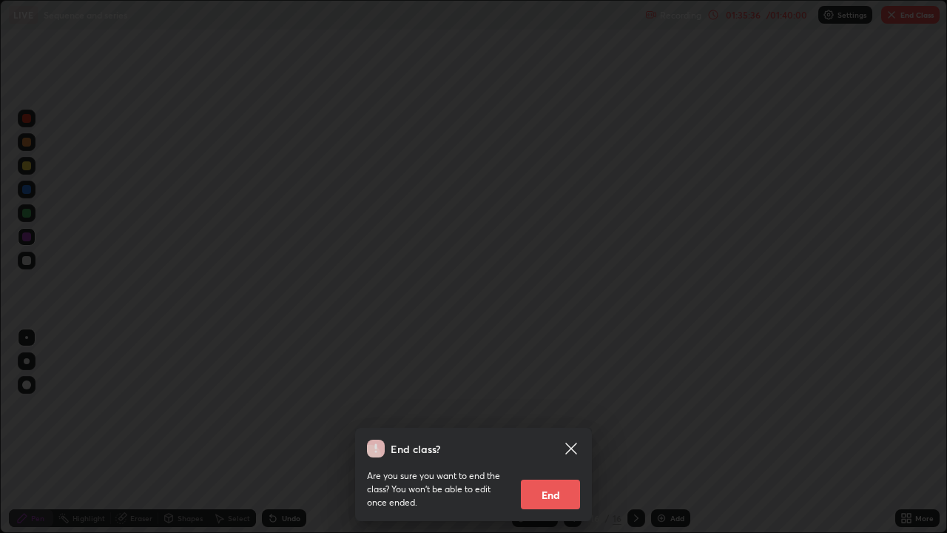
click at [559, 432] on button "End" at bounding box center [550, 495] width 59 height 30
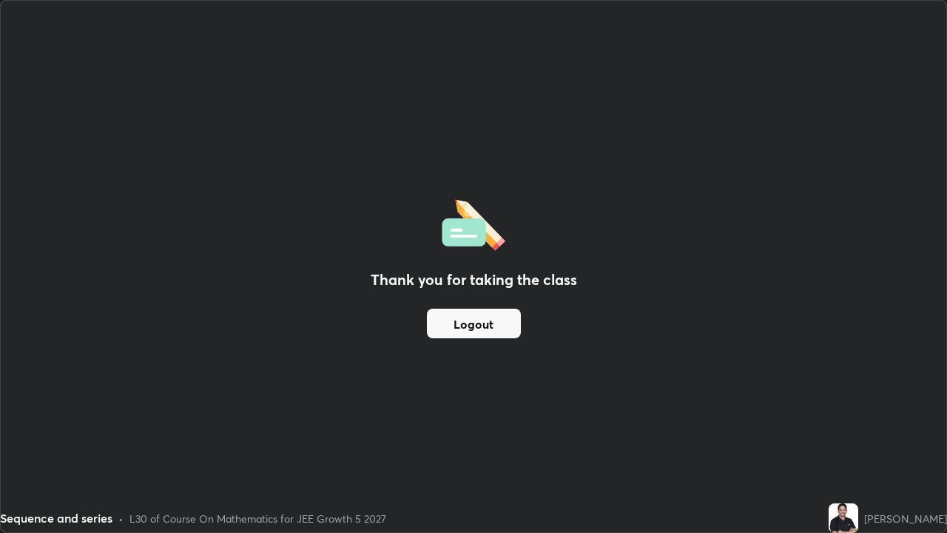
click at [471, 323] on button "Logout" at bounding box center [474, 324] width 94 height 30
